Goal: Information Seeking & Learning: Find specific fact

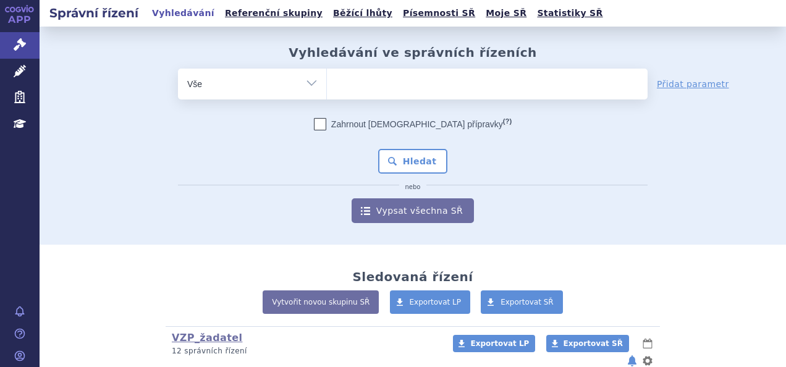
click at [348, 80] on ul at bounding box center [487, 82] width 321 height 26
click at [327, 80] on select at bounding box center [326, 83] width 1 height 31
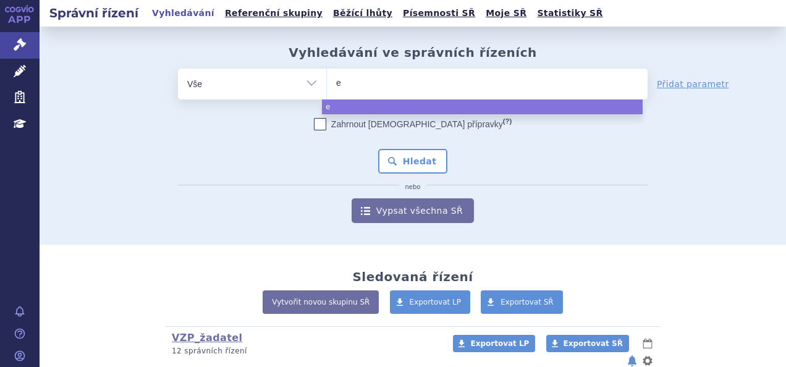
type input "ev"
type input "evr"
type input "evry"
type input "evrys"
type input "evrysd"
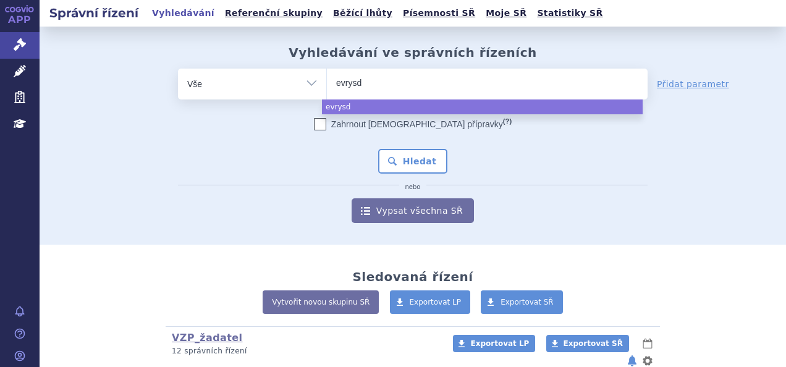
type input "[MEDICAL_DATA]"
select select "[MEDICAL_DATA]"
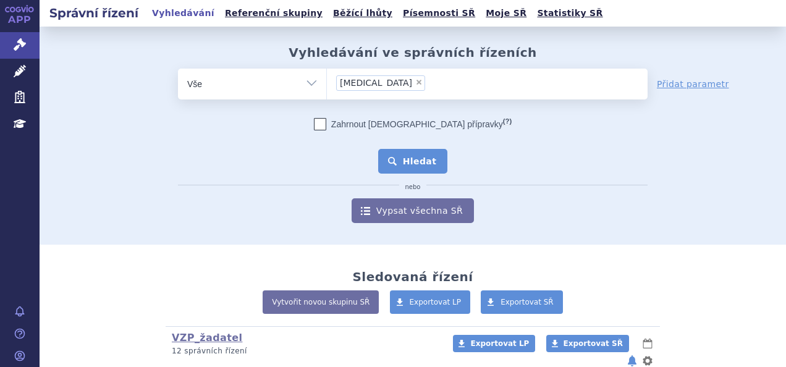
click at [406, 163] on button "Hledat" at bounding box center [413, 161] width 70 height 25
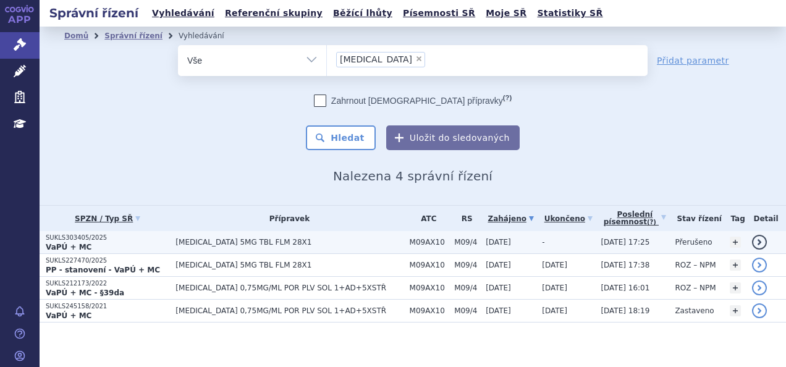
click at [74, 237] on p "SUKLS303405/2025" at bounding box center [108, 238] width 124 height 9
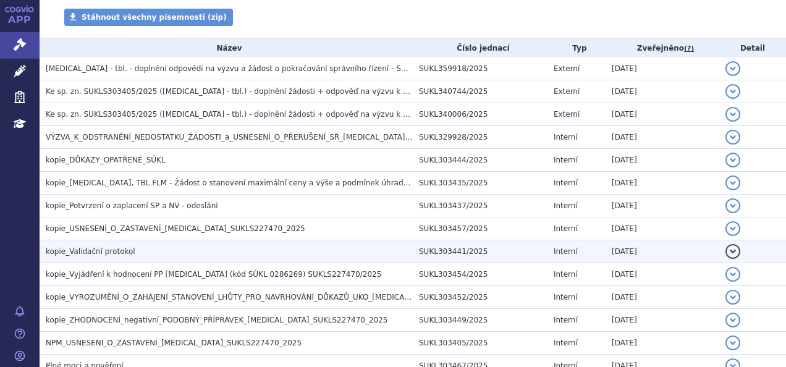
scroll to position [247, 0]
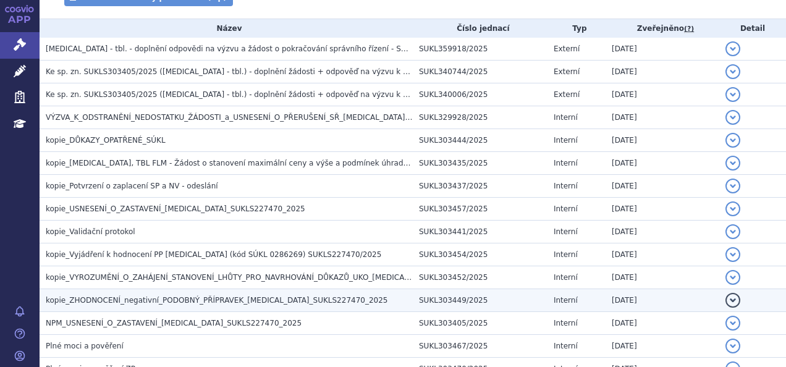
click at [226, 300] on span "kopie_ZHODNOCENÍ_negativní_PODOBNÝ_PŘÍPRAVEK_[MEDICAL_DATA]_SUKLS227470_2025" at bounding box center [217, 300] width 342 height 9
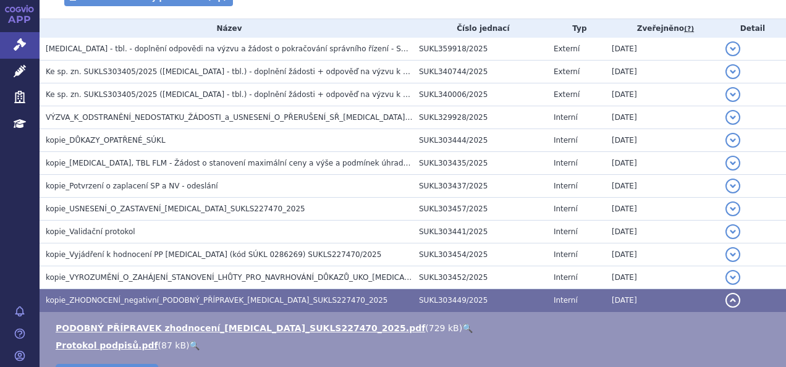
click at [462, 325] on link "🔍" at bounding box center [467, 328] width 11 height 10
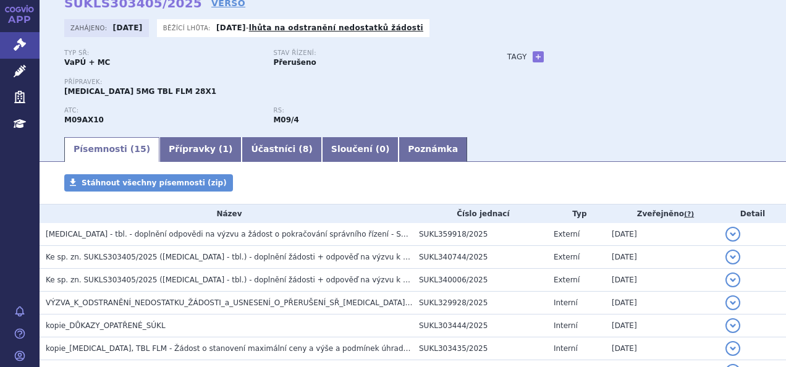
scroll to position [124, 0]
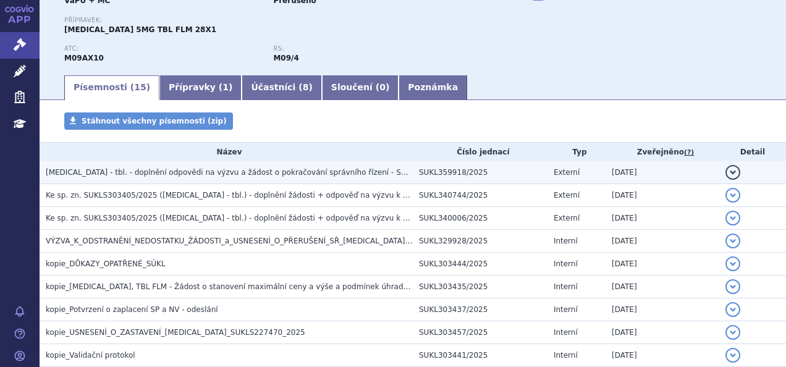
click at [172, 176] on span "EVRYSDI - tbl. - doplnění odpovědi na výzvu a žádost o pokračování správního ří…" at bounding box center [258, 172] width 424 height 9
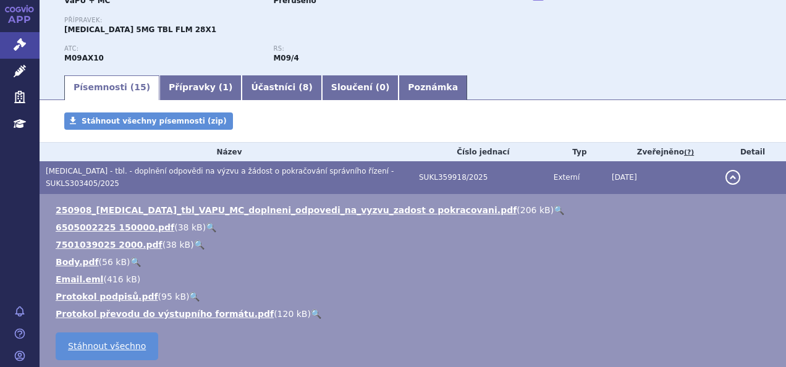
click at [554, 205] on link "🔍" at bounding box center [559, 210] width 11 height 10
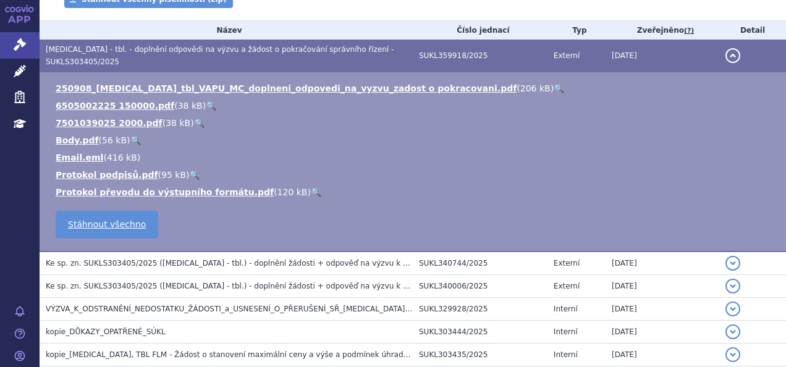
scroll to position [247, 0]
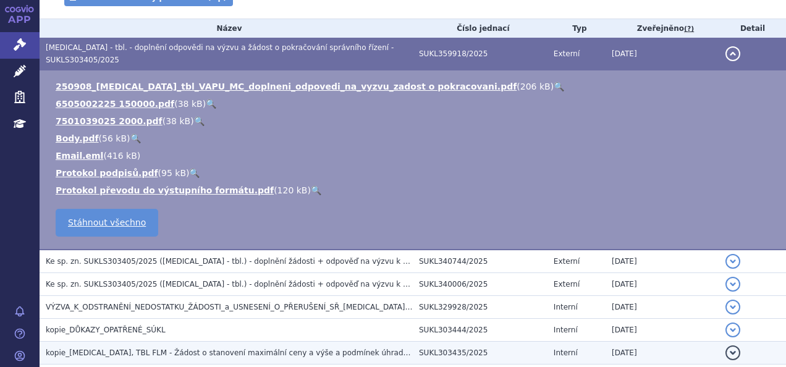
click at [225, 349] on span "kopie_EVRYSDI, TBL FLM - Žádost o stanovení maximální ceny a výše a podmínek úh…" at bounding box center [241, 353] width 390 height 9
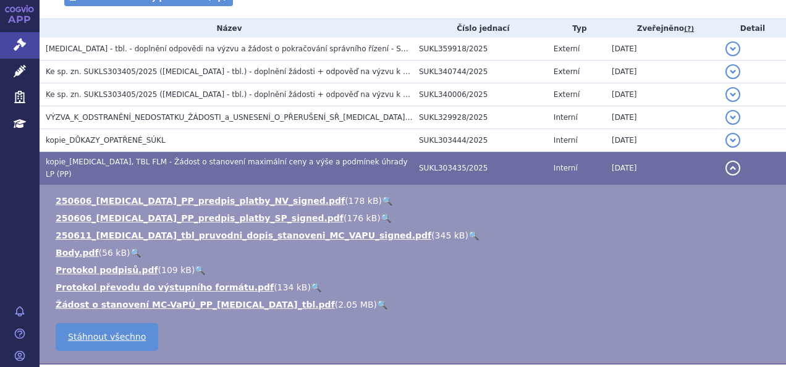
click at [377, 300] on link "🔍" at bounding box center [382, 305] width 11 height 10
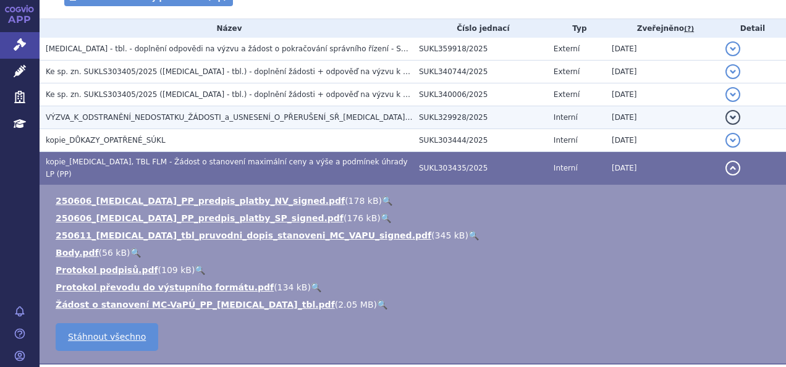
click at [129, 119] on span "VÝZVA_K_ODSTRANĚNÍ_NEDOSTATKU_ŽÁDOSTI_a_USNESENÍ_O_PŘERUŠENÍ_SŘ_EVRYSDI_SUKLS30…" at bounding box center [265, 117] width 438 height 9
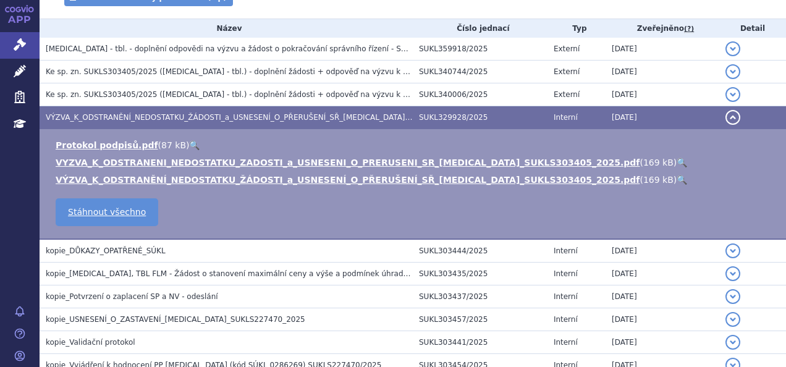
click at [677, 160] on link "🔍" at bounding box center [682, 163] width 11 height 10
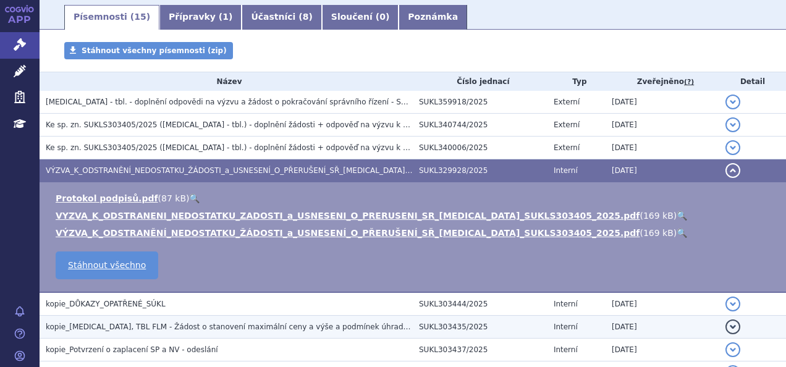
scroll to position [124, 0]
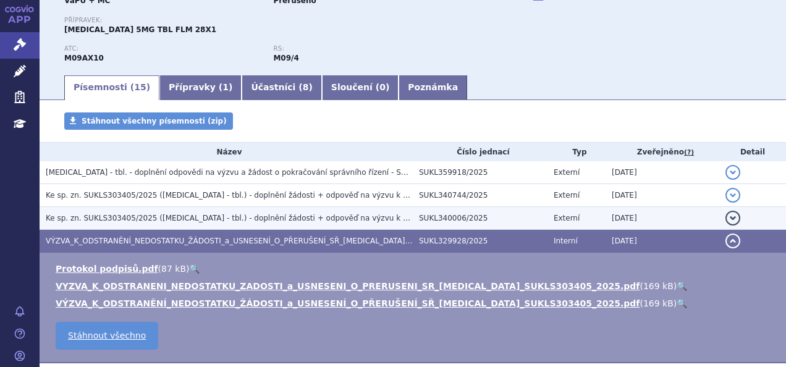
click at [177, 220] on span "Ke sp. zn. SUKLS303405/2025 (EVRYSDI - tbl.) - doplnění žádosti + odpověď na vý…" at bounding box center [307, 218] width 522 height 9
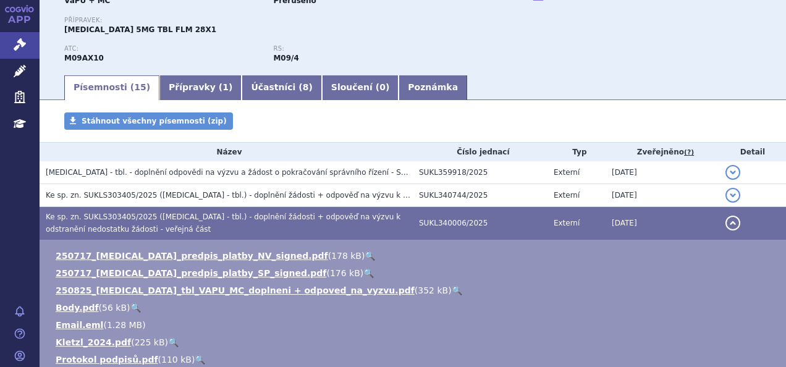
click at [452, 287] on link "🔍" at bounding box center [457, 291] width 11 height 10
